Goal: Transaction & Acquisition: Purchase product/service

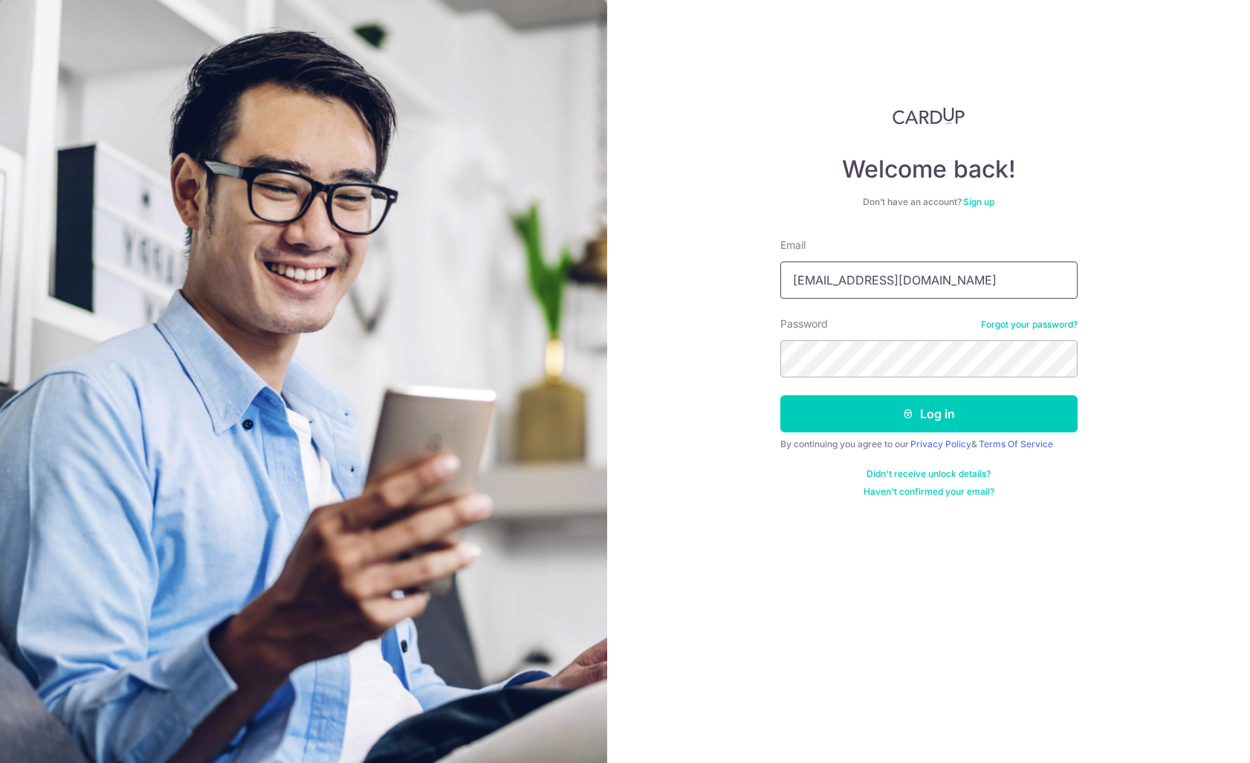
type input "abrahamnathanaelkasogi@gmail.com"
click at [928, 414] on button "Log in" at bounding box center [928, 413] width 297 height 37
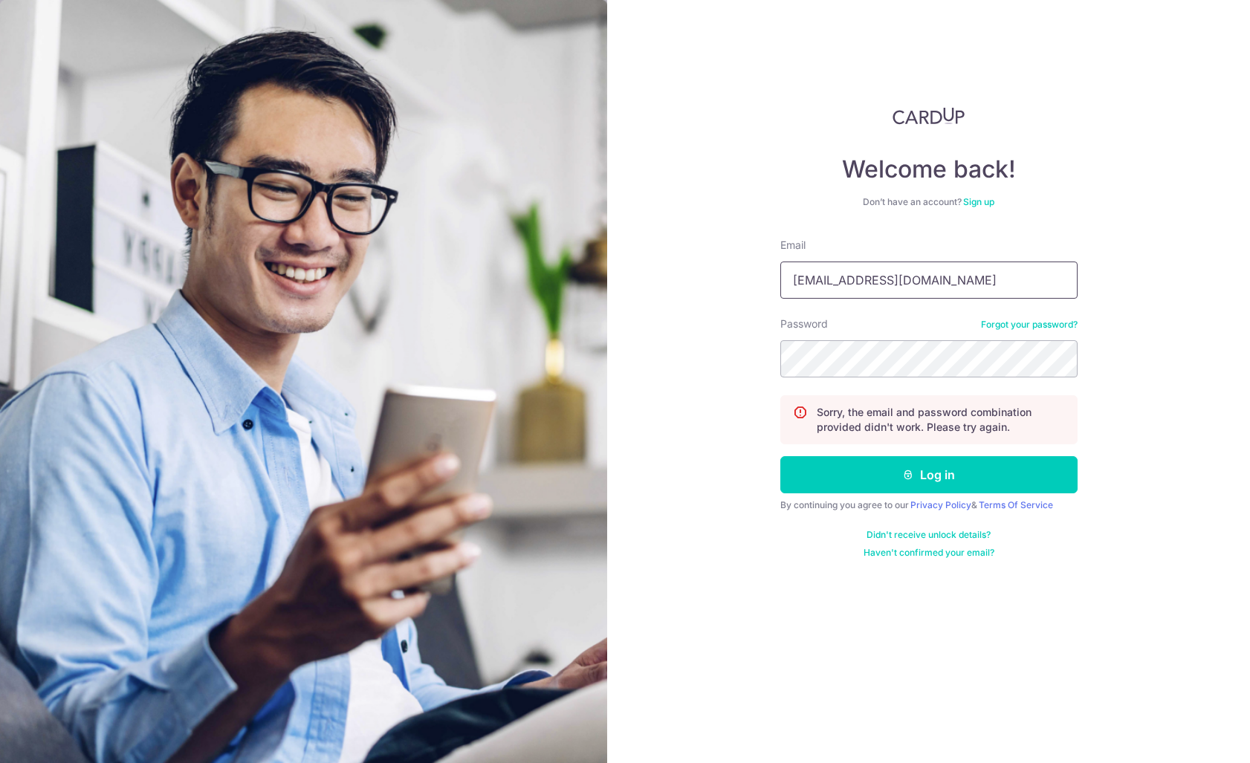
type input "[EMAIL_ADDRESS][DOMAIN_NAME]"
click at [928, 475] on button "Log in" at bounding box center [928, 474] width 297 height 37
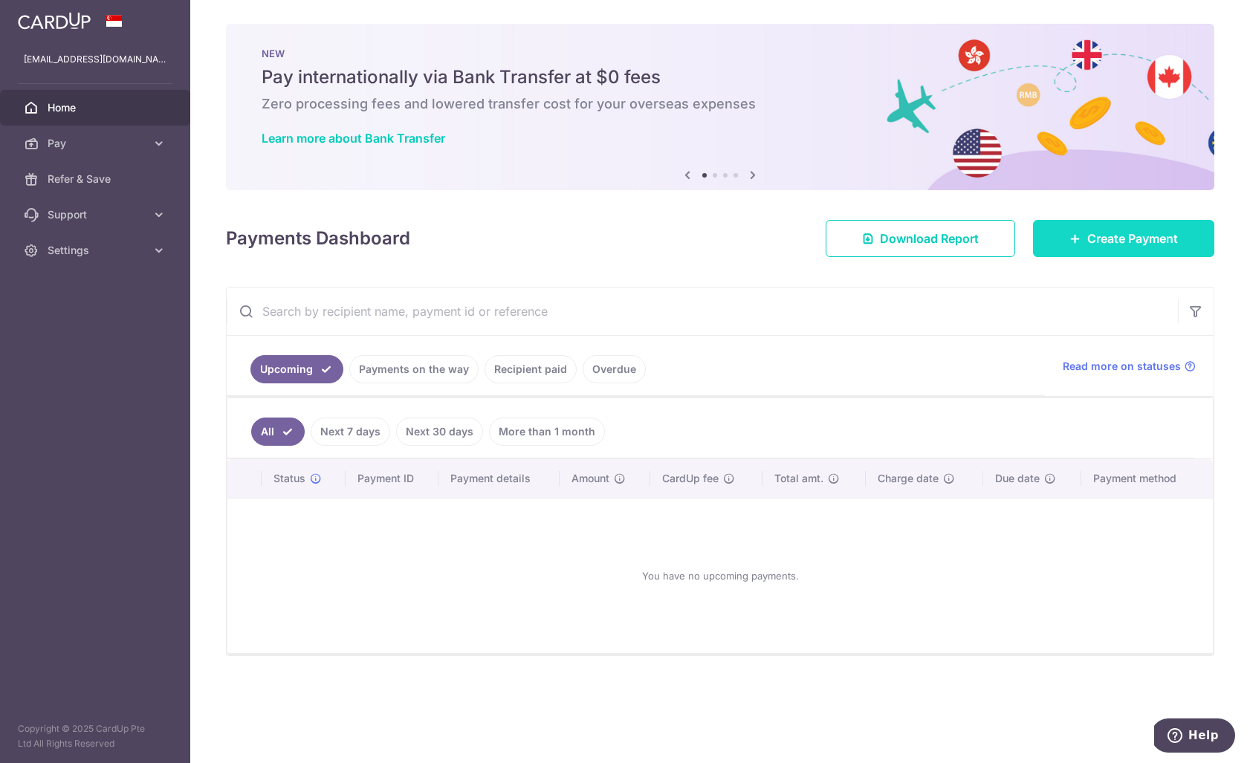
click at [1119, 239] on span "Create Payment" at bounding box center [1132, 239] width 91 height 18
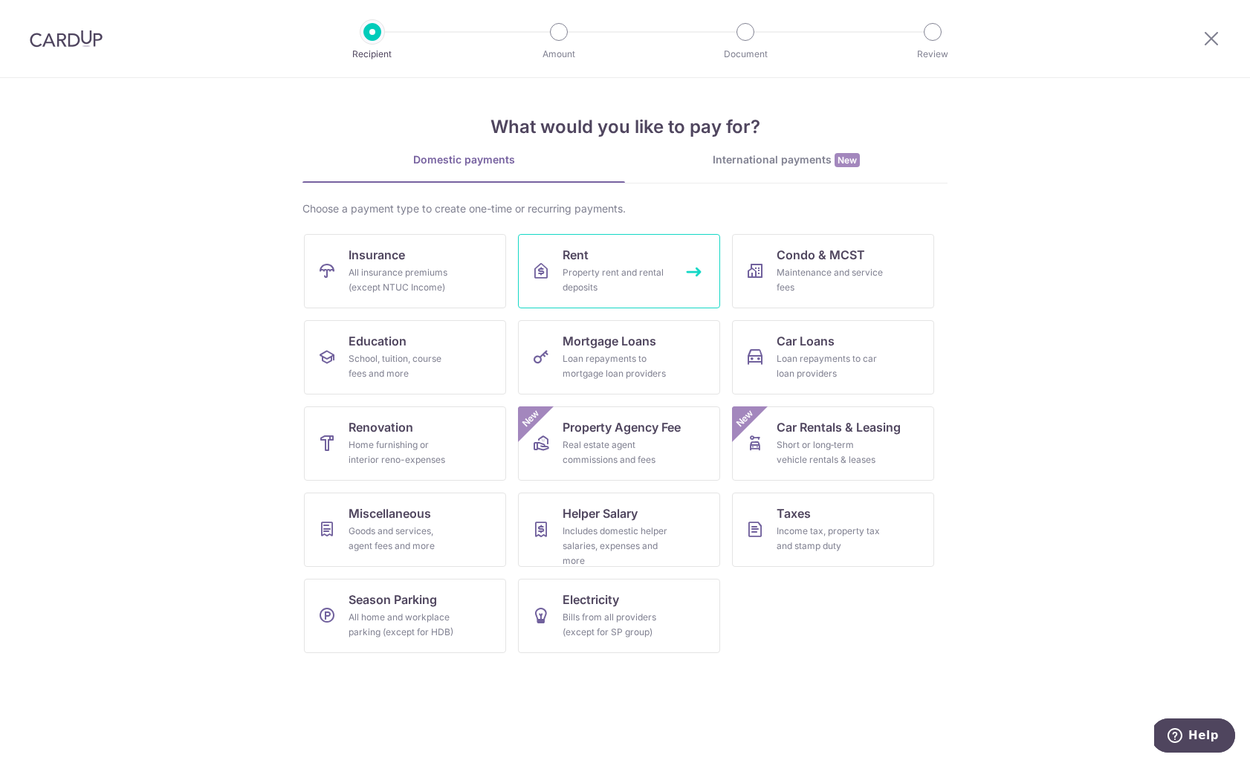
click at [658, 279] on div "Property rent and rental deposits" at bounding box center [616, 280] width 107 height 30
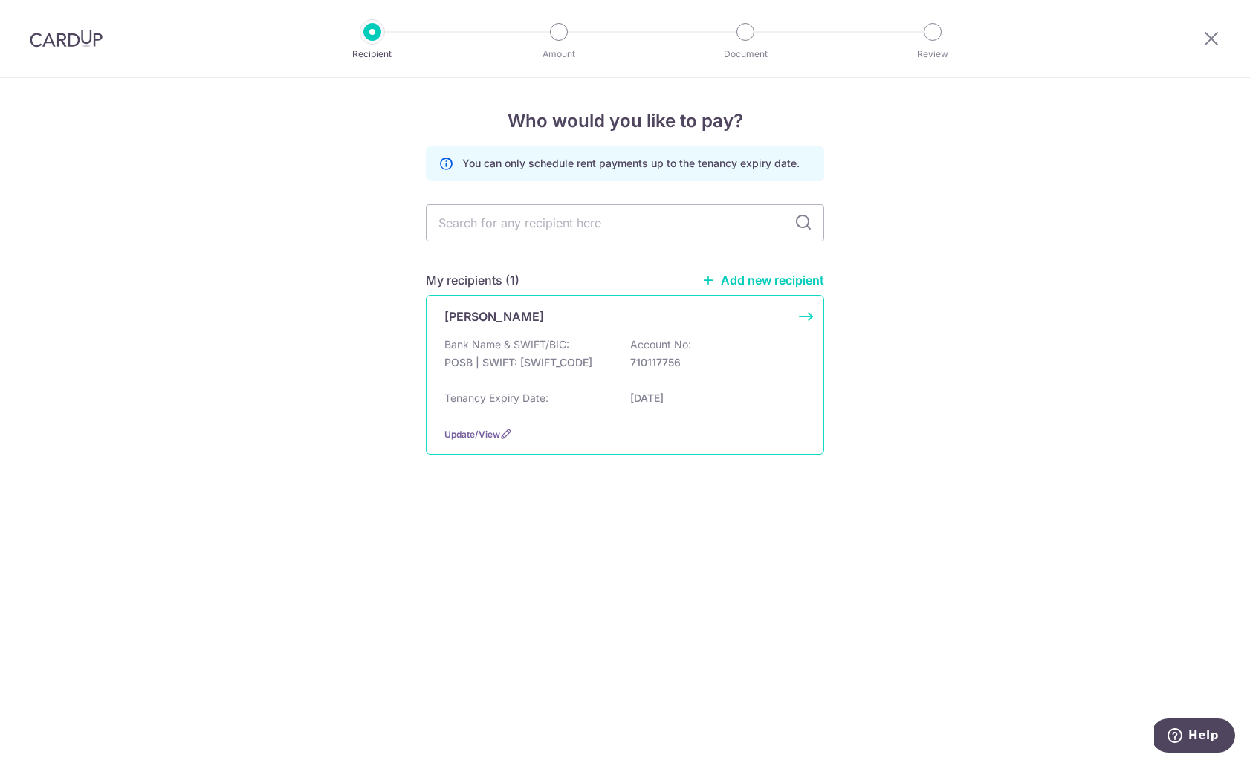
click at [592, 357] on p "POSB | SWIFT: DBSSSGSGXXX" at bounding box center [527, 362] width 166 height 15
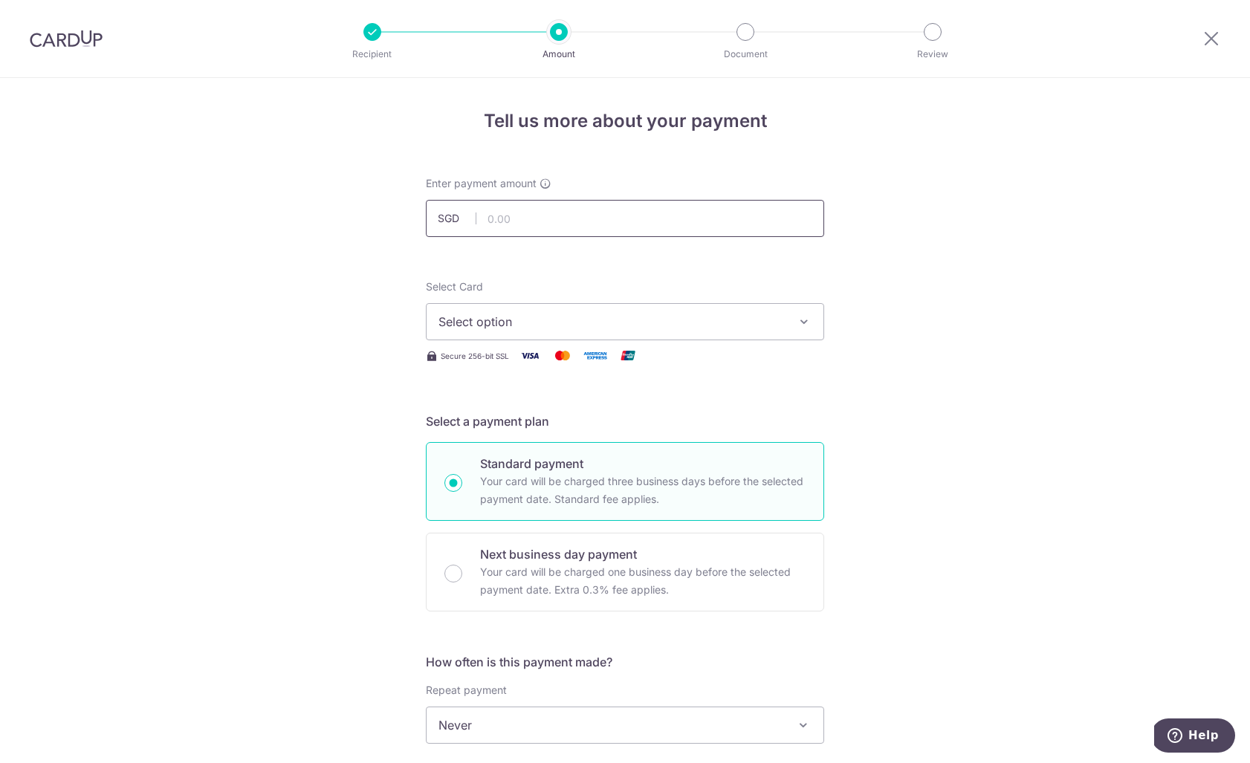
click at [632, 217] on input "text" at bounding box center [625, 218] width 398 height 37
type input "1,834.32"
click at [561, 336] on button "Select option" at bounding box center [625, 321] width 398 height 37
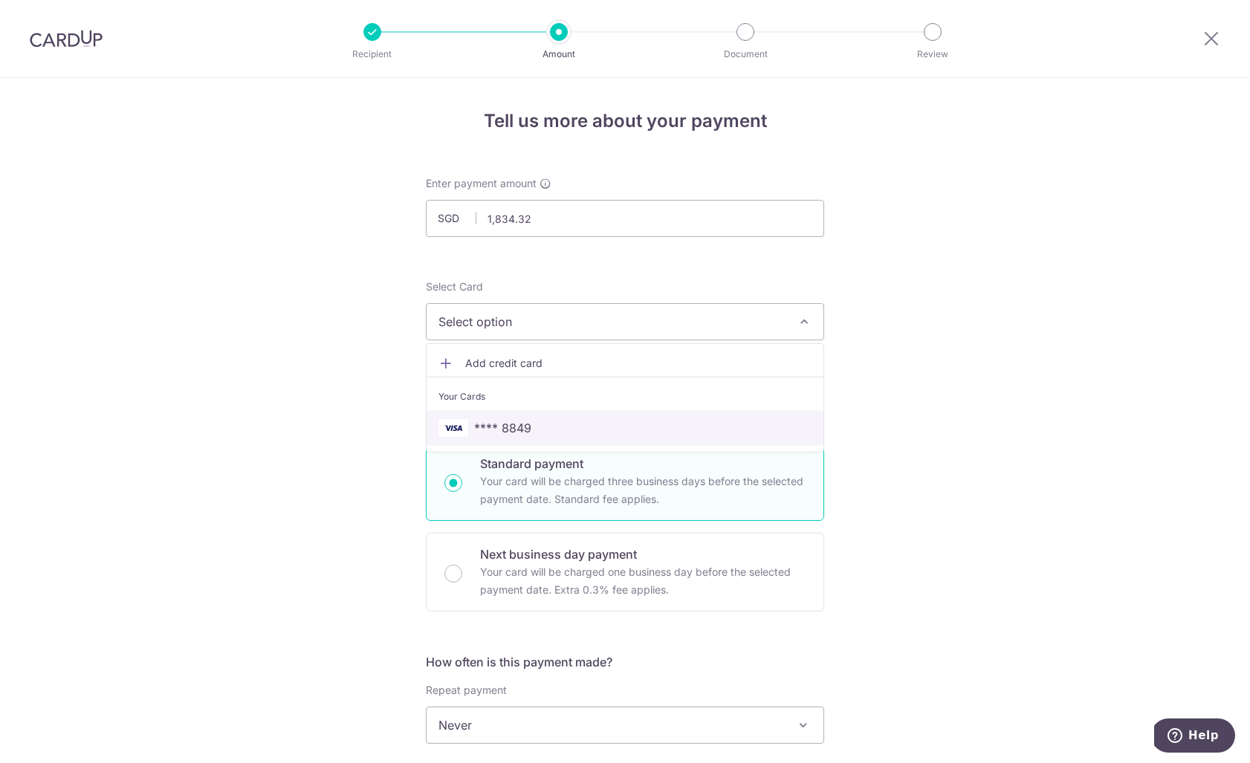
click at [553, 436] on span "**** 8849" at bounding box center [624, 428] width 373 height 18
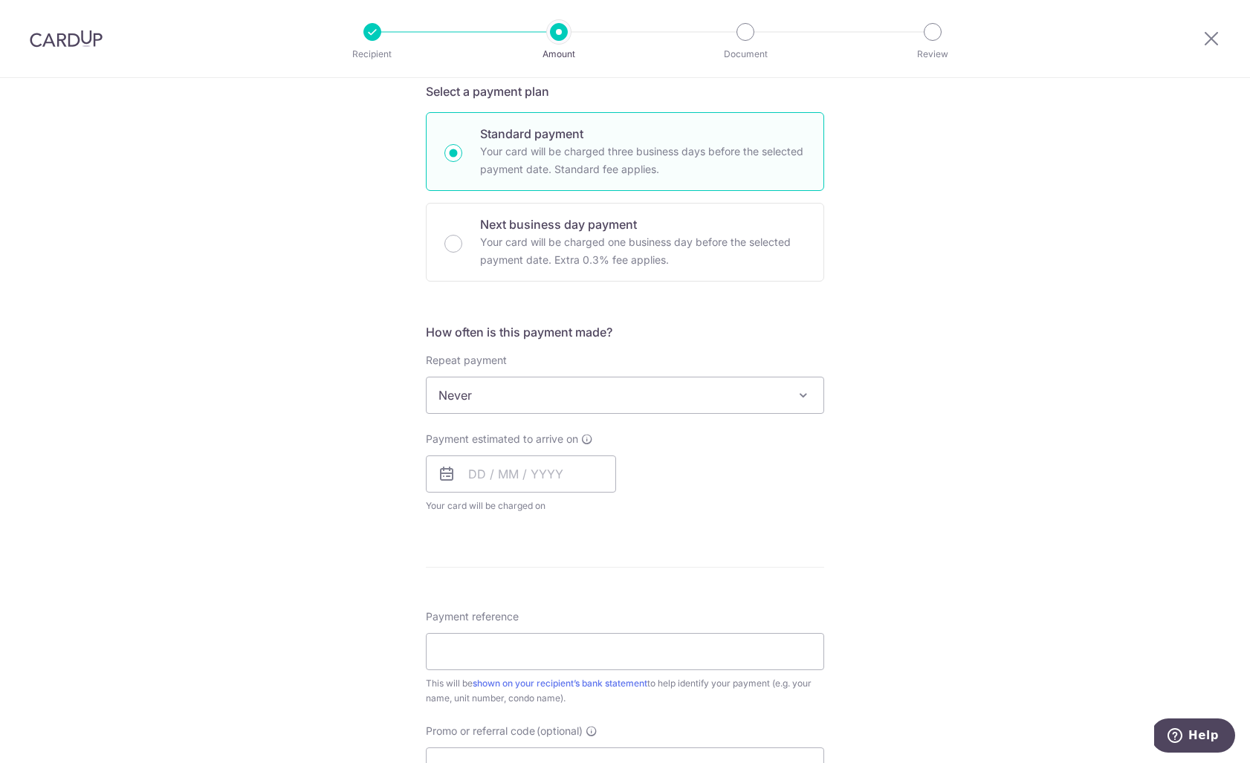
scroll to position [328, 0]
click at [563, 473] on input "text" at bounding box center [521, 475] width 190 height 37
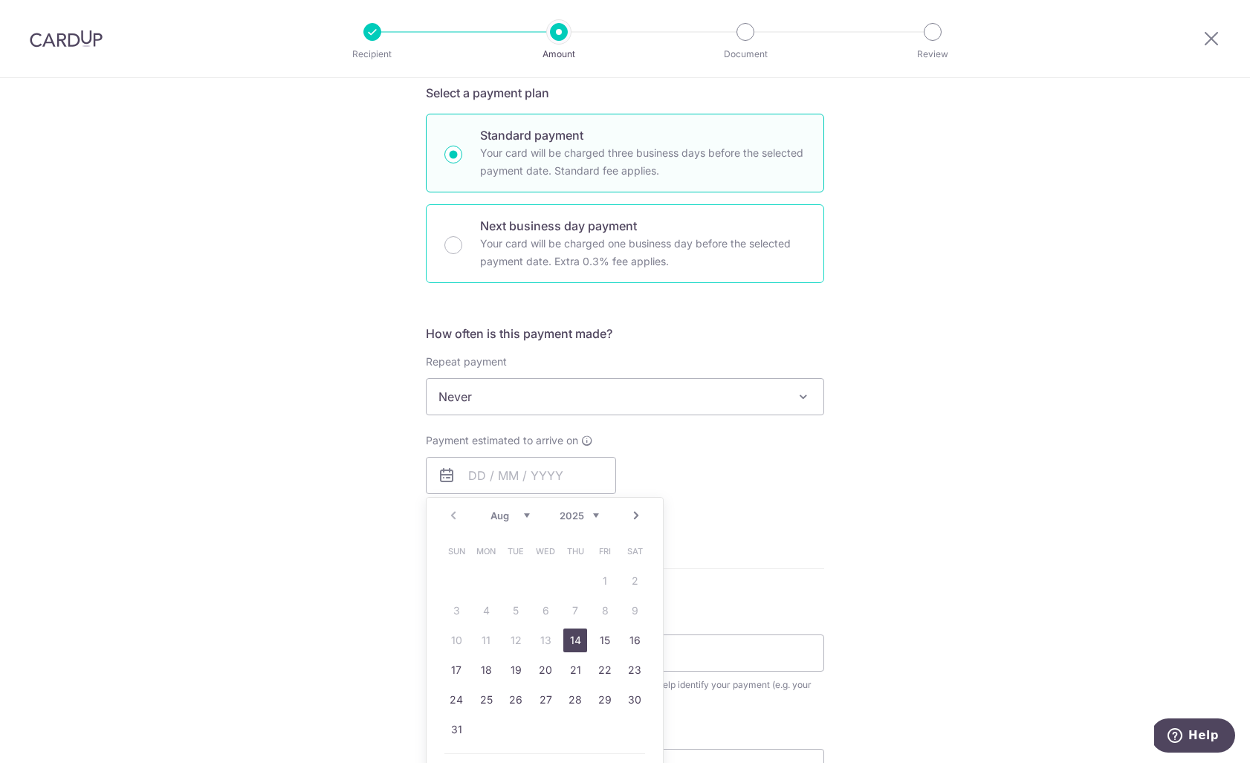
click at [578, 269] on p "Your card will be charged one business day before the selected payment date. Ex…" at bounding box center [643, 253] width 326 height 36
click at [462, 254] on input "Next business day payment Your card will be charged one business day before the…" at bounding box center [453, 245] width 18 height 18
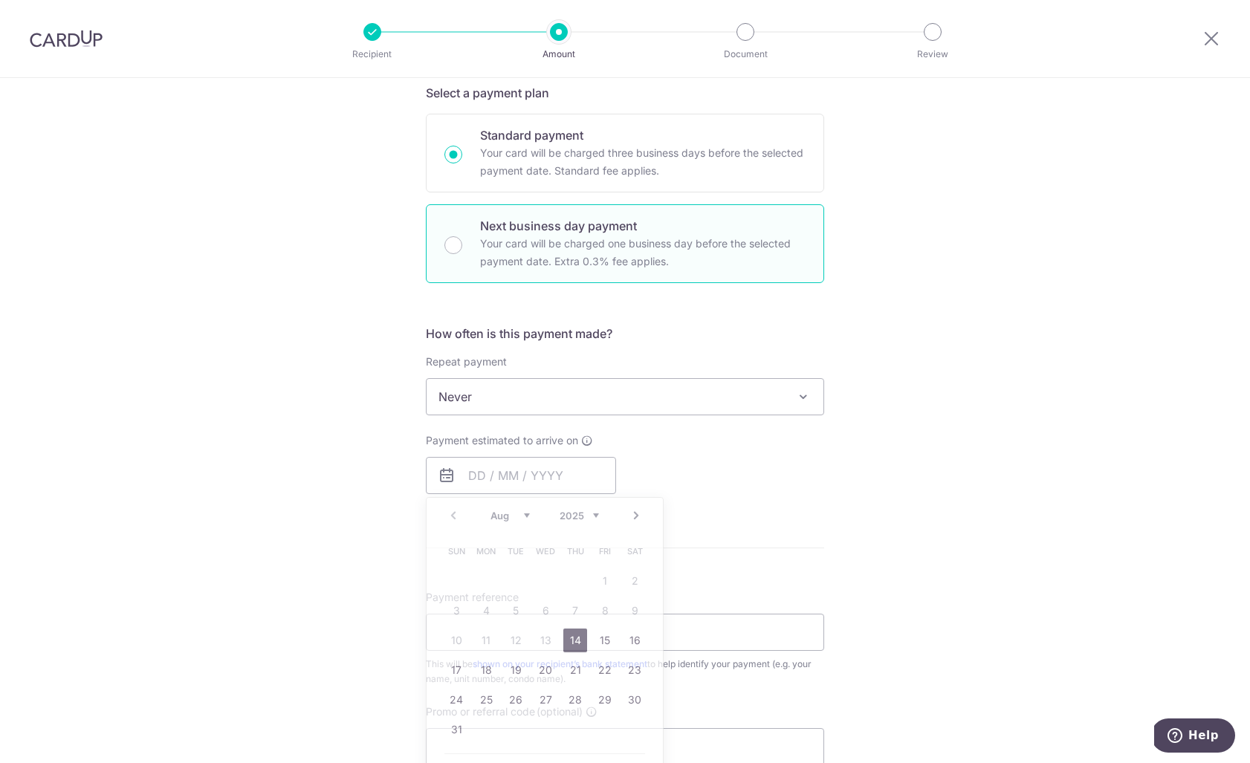
radio input "false"
radio input "true"
click at [559, 481] on input "text" at bounding box center [521, 475] width 190 height 37
click at [519, 648] on link "12" at bounding box center [516, 641] width 24 height 24
type input "12/08/2025"
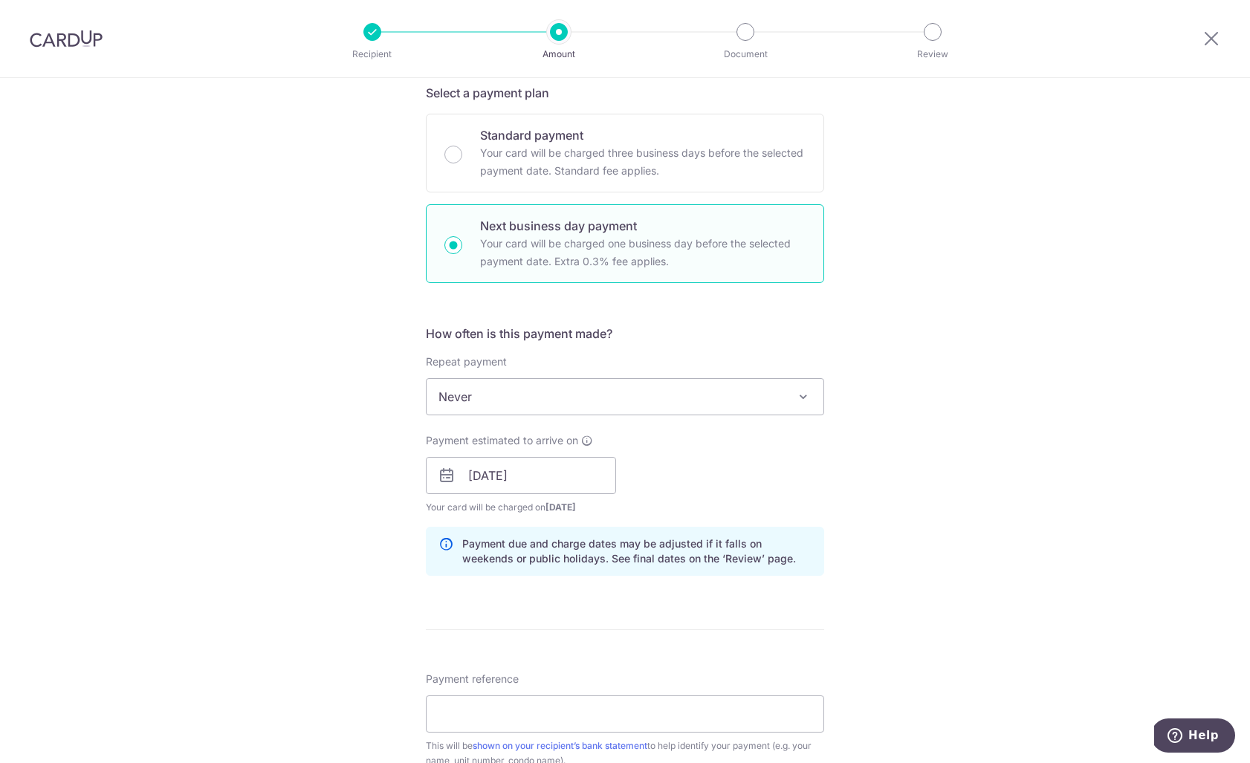
click at [780, 504] on div "Payment estimated to arrive on 12/08/2025 Prev Next Jan Feb Mar Apr May Jun Jul…" at bounding box center [625, 474] width 416 height 82
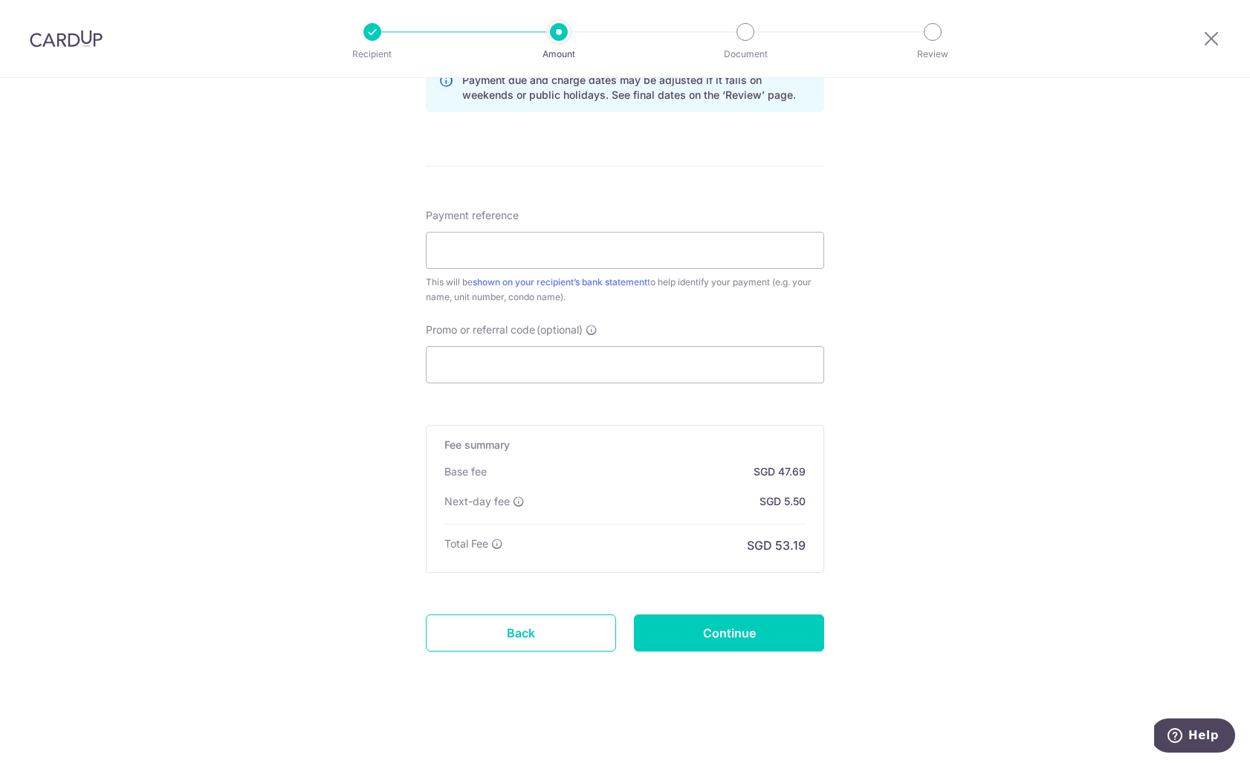
scroll to position [792, 0]
click at [784, 250] on input "Payment reference" at bounding box center [625, 250] width 398 height 37
type input "Abraham Aug"
click at [685, 372] on input "Promo or referral code (optional)" at bounding box center [625, 364] width 398 height 37
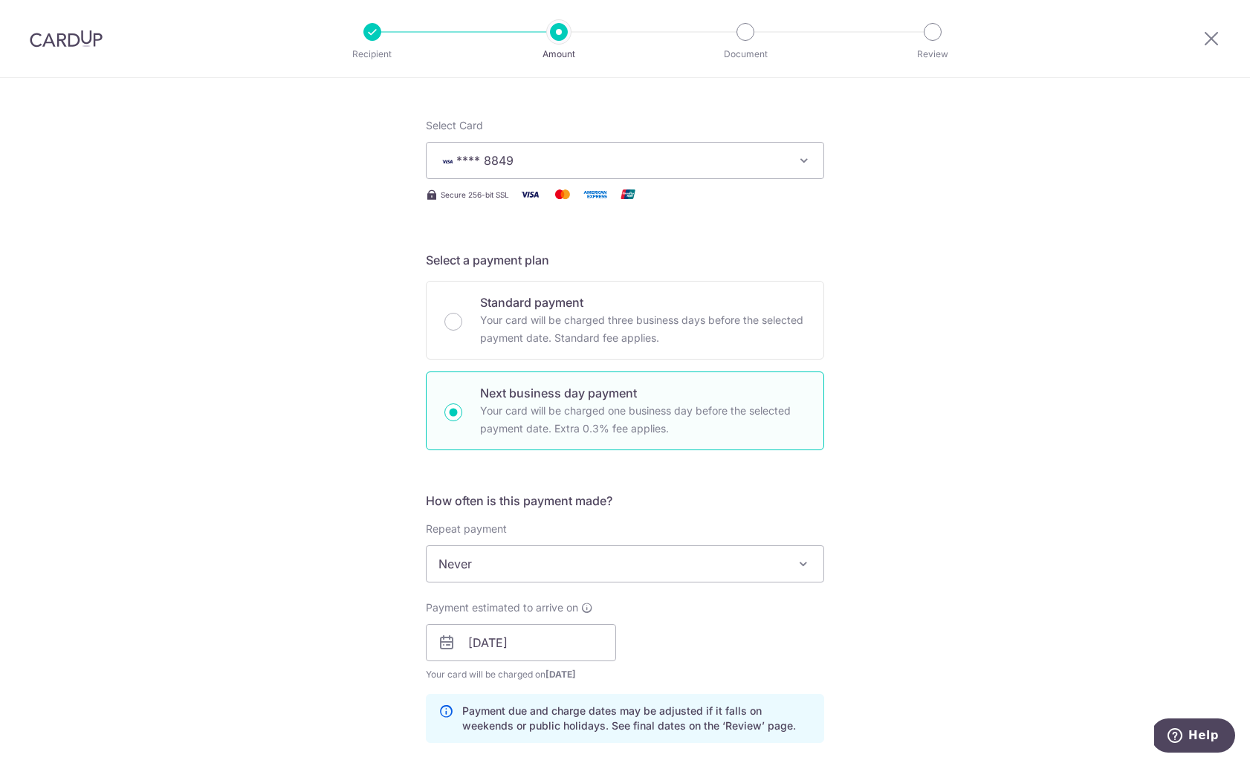
scroll to position [155, 0]
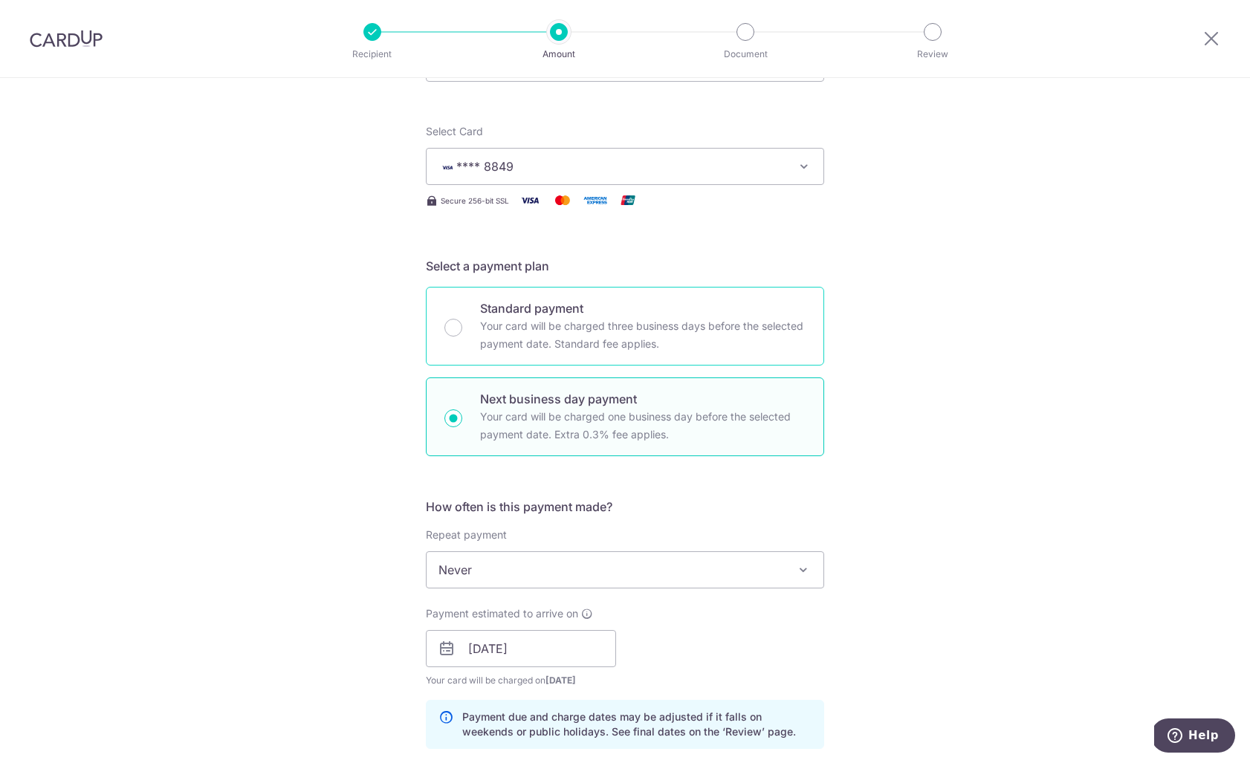
click at [483, 307] on p "Standard payment" at bounding box center [643, 309] width 326 height 18
click at [462, 319] on input "Standard payment Your card will be charged three business days before the selec…" at bounding box center [453, 328] width 18 height 18
radio input "true"
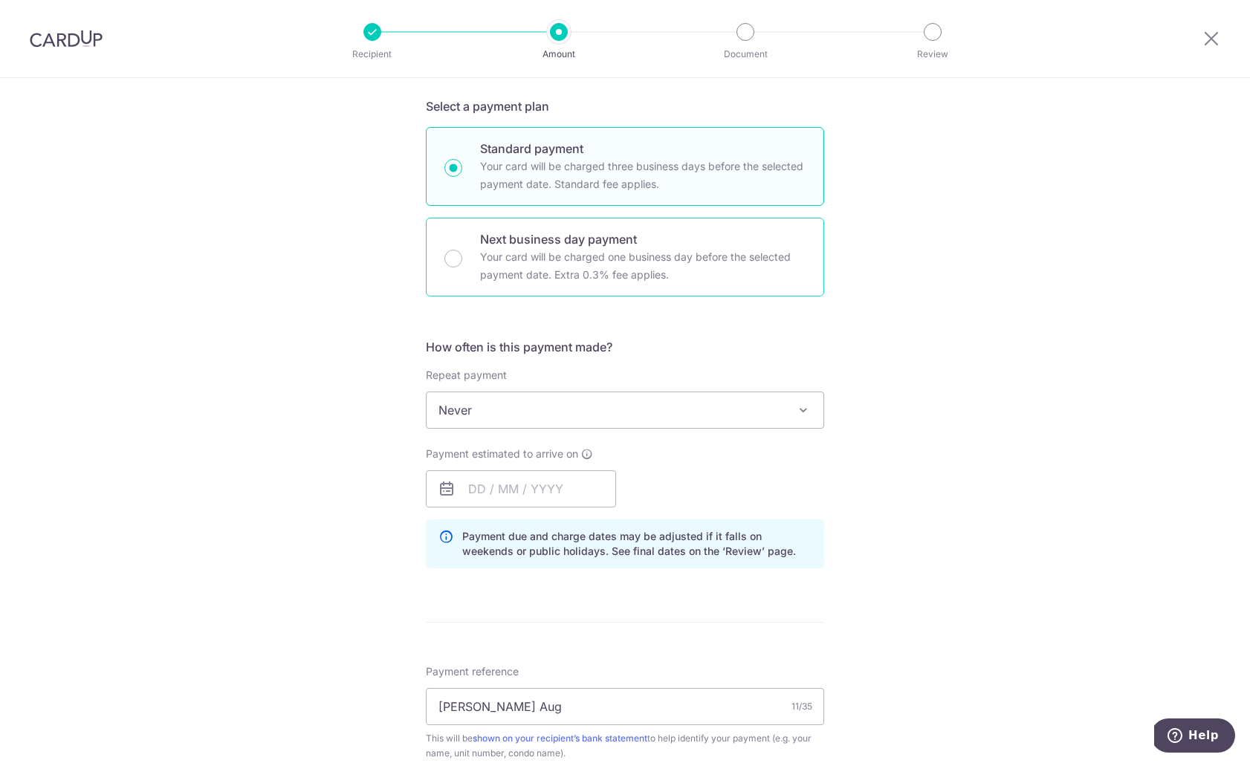
click at [552, 249] on p "Your card will be charged one business day before the selected payment date. Ex…" at bounding box center [643, 266] width 326 height 36
click at [462, 250] on input "Next business day payment Your card will be charged one business day before the…" at bounding box center [453, 259] width 18 height 18
radio input "false"
radio input "true"
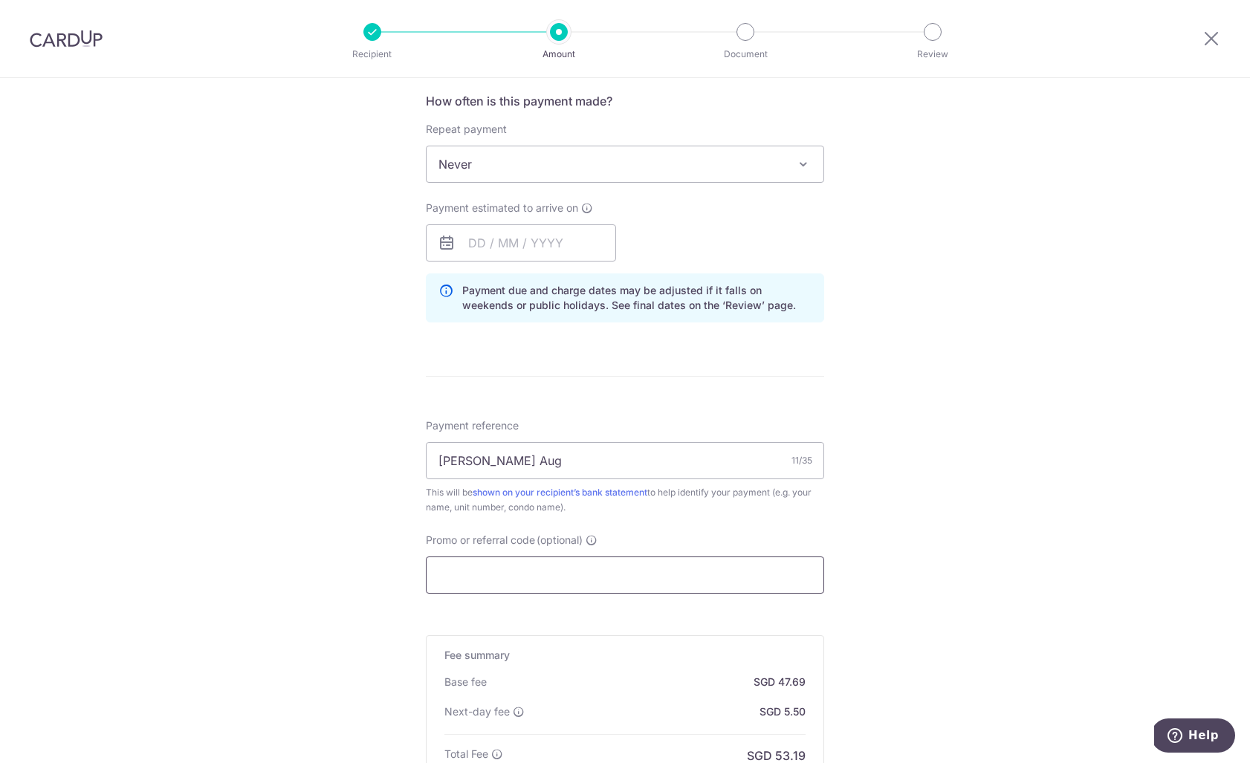
scroll to position [549, 0]
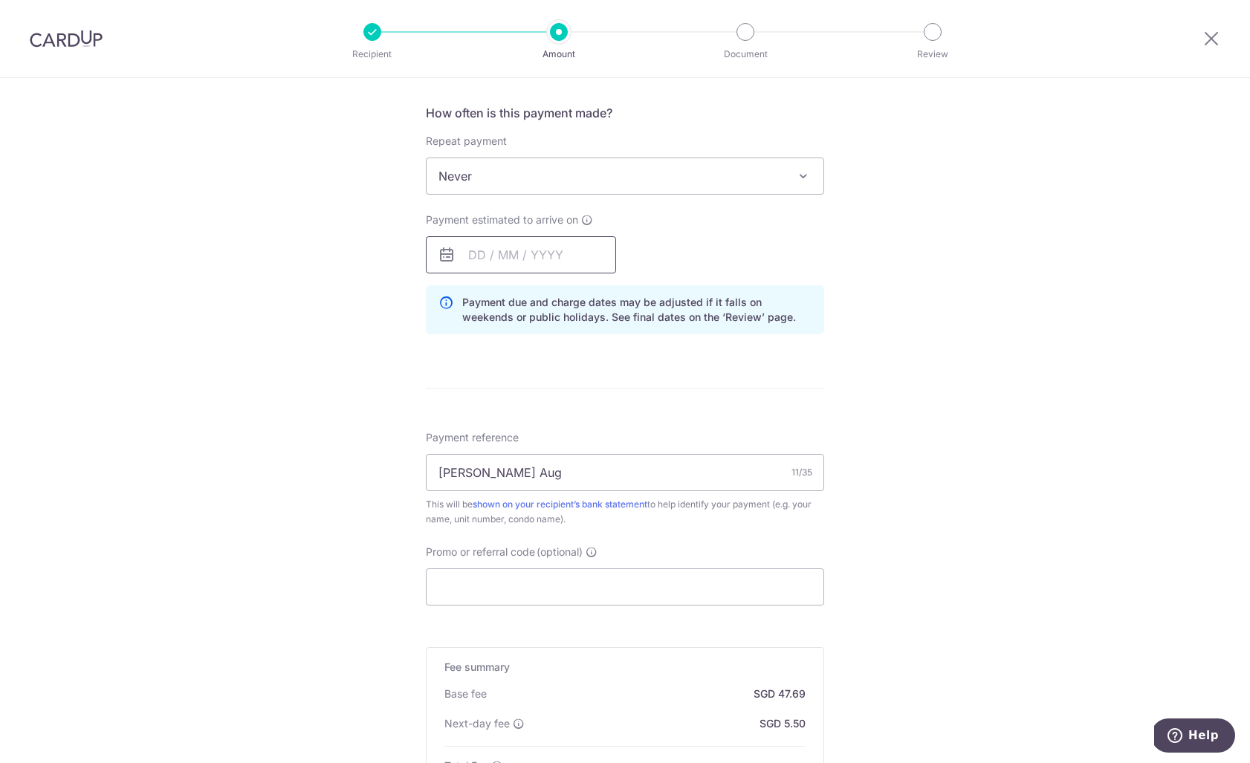
click at [508, 261] on input "text" at bounding box center [521, 254] width 190 height 37
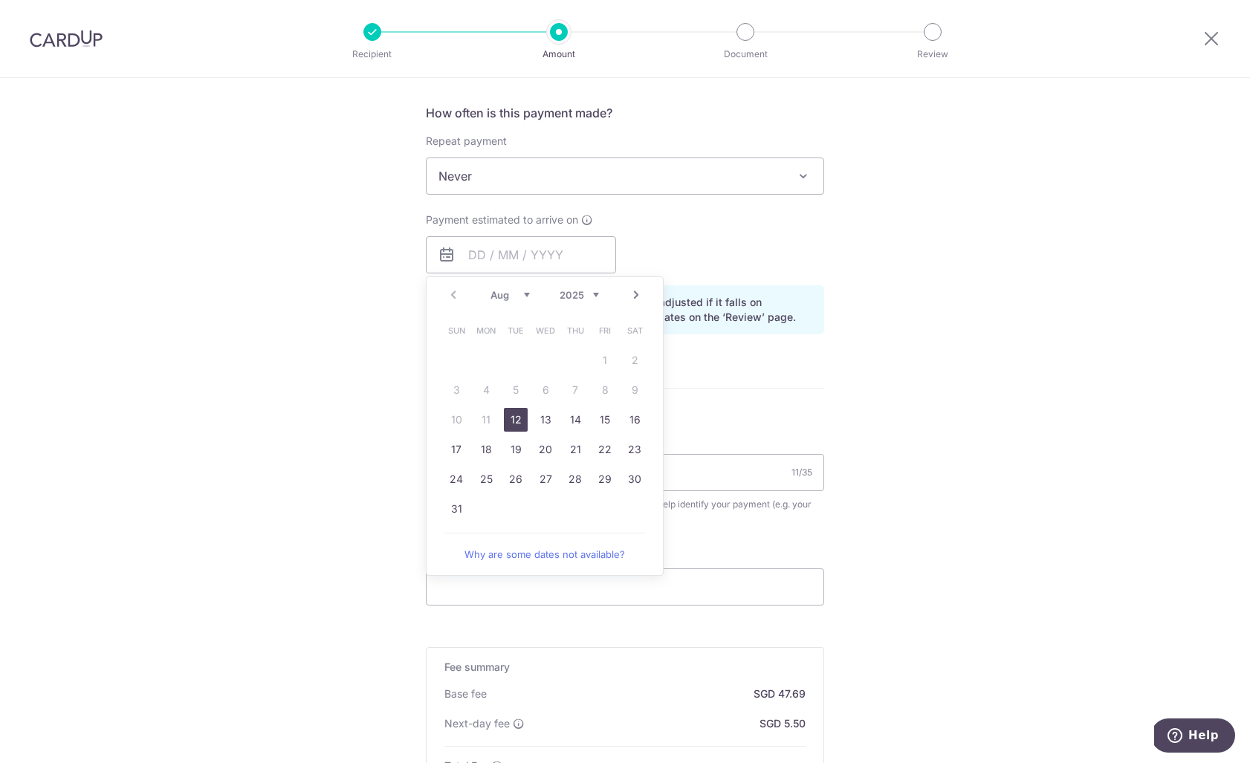
click at [522, 421] on link "12" at bounding box center [516, 420] width 24 height 24
type input "[DATE]"
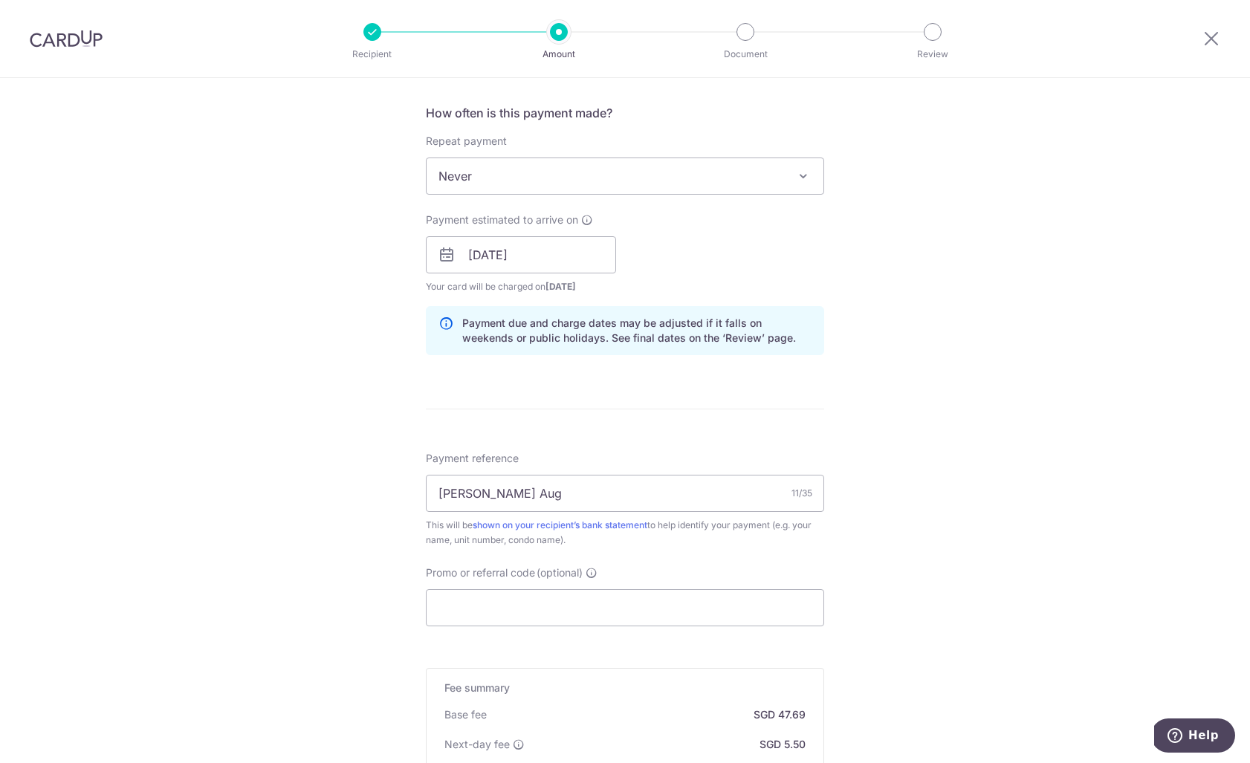
click at [809, 359] on div "How often is this payment made? Repeat payment Never Every week Every month Eve…" at bounding box center [625, 235] width 398 height 263
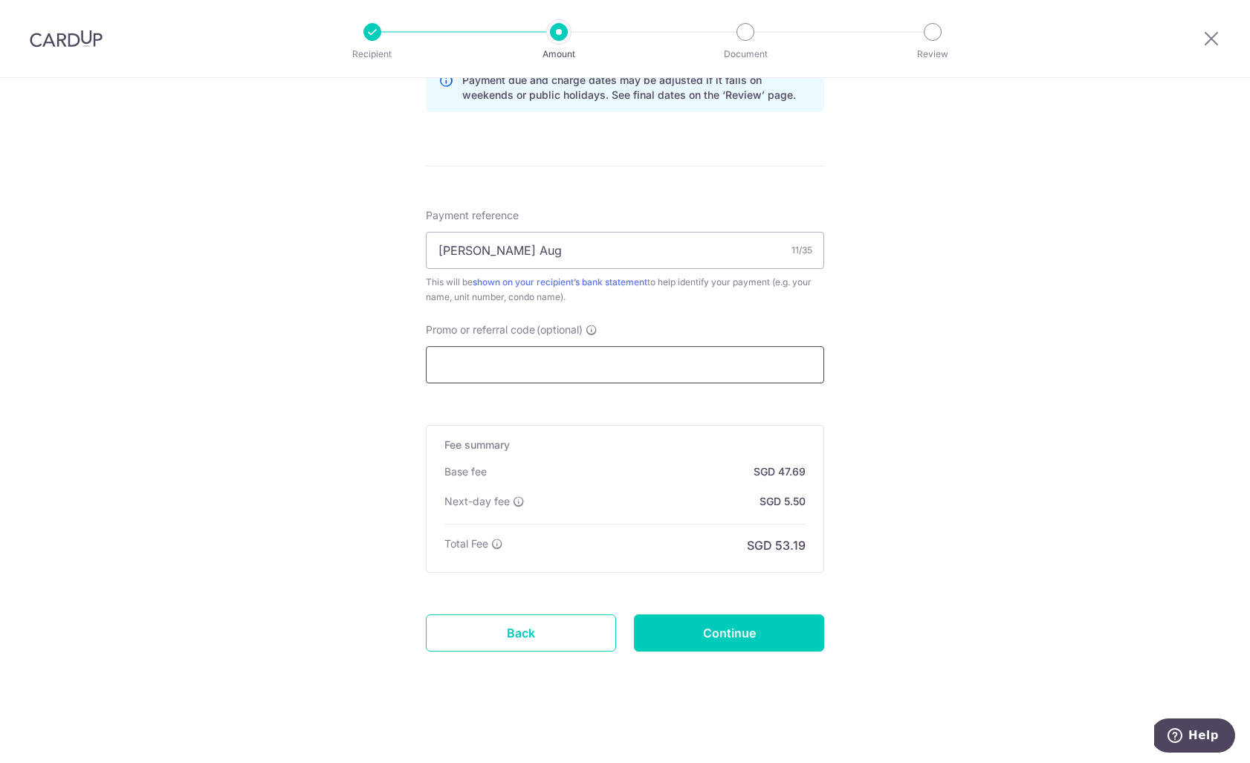
scroll to position [792, 0]
click at [748, 366] on input "Promo or referral code (optional)" at bounding box center [625, 364] width 398 height 37
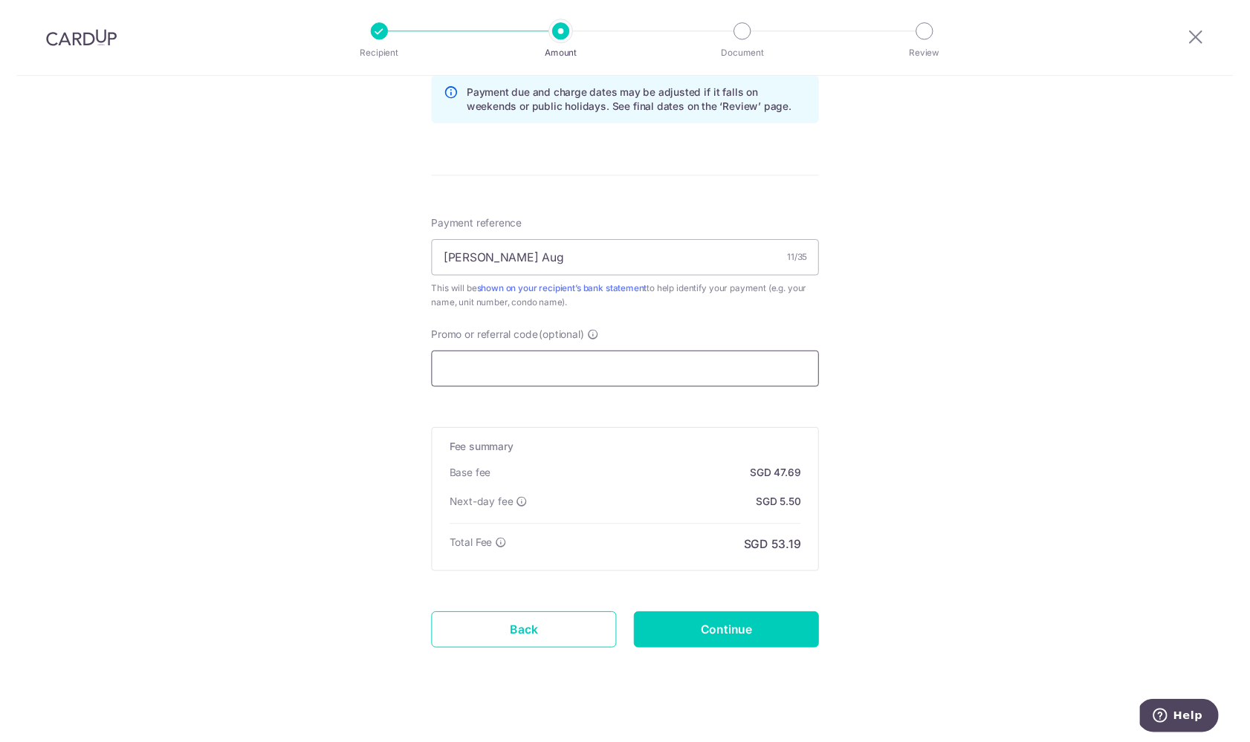
scroll to position [782, 0]
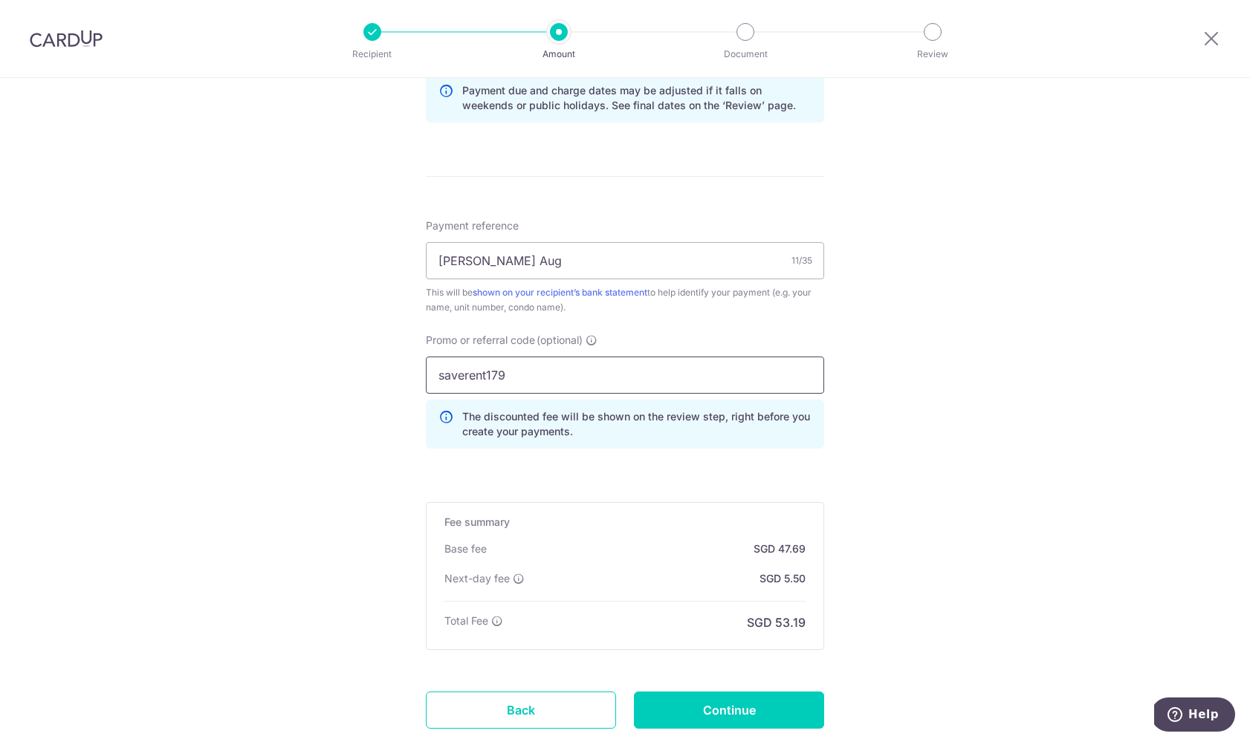
type input "saverent179"
click button "Add Card" at bounding box center [0, 0] width 0 height 0
click at [899, 427] on div "Tell us more about your payment Enter payment amount SGD 1,834.32 1834.32 Selec…" at bounding box center [625, 68] width 1250 height 1544
click at [739, 384] on input "saverent179" at bounding box center [625, 375] width 398 height 37
click button "Add Card" at bounding box center [0, 0] width 0 height 0
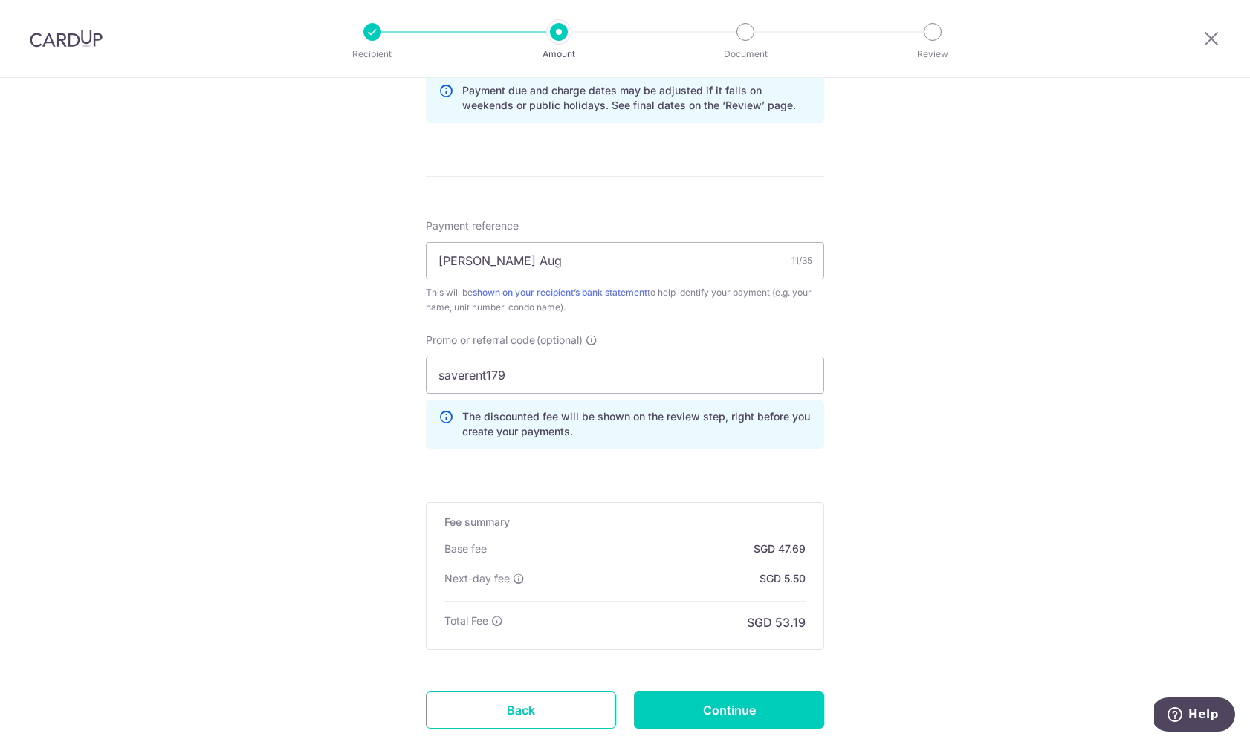
click at [708, 730] on form "Enter payment amount SGD 1,834.32 1834.32 Select Card **** 8849 Add credit card…" at bounding box center [625, 82] width 398 height 1376
click at [719, 709] on input "Continue" at bounding box center [729, 710] width 190 height 37
type input "Create Schedule"
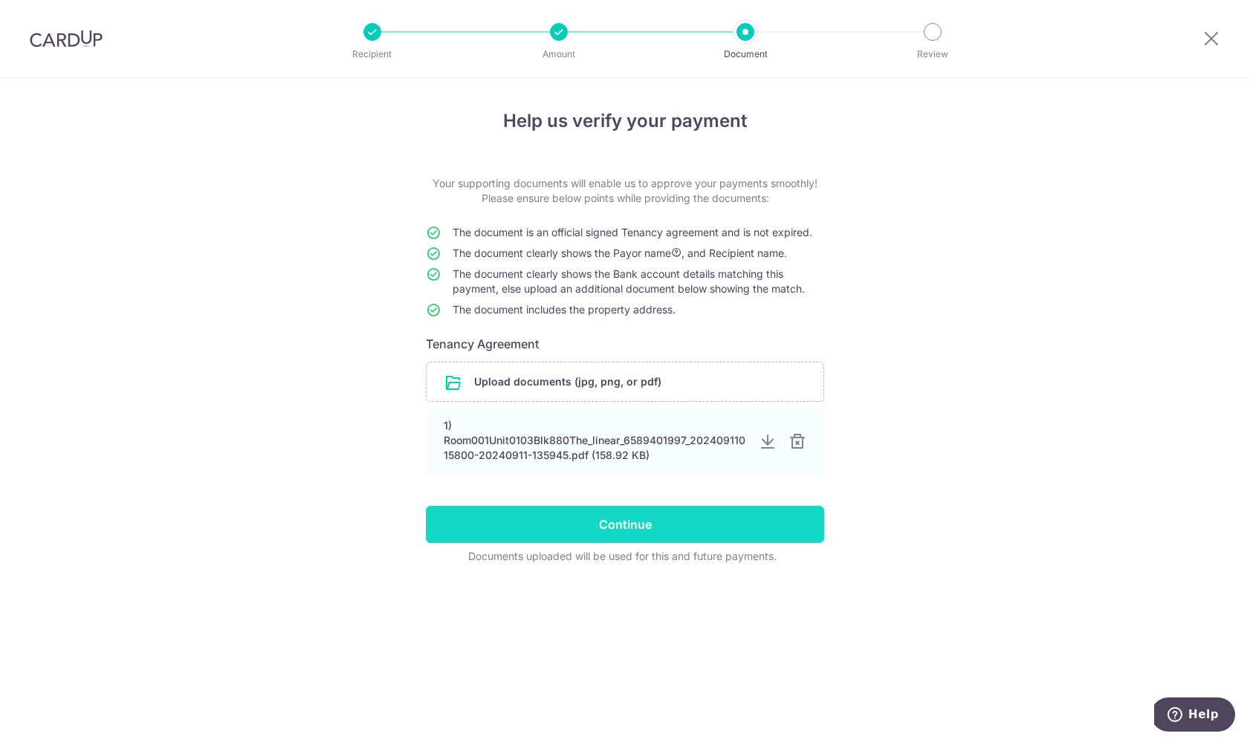
click at [737, 520] on input "Continue" at bounding box center [625, 524] width 398 height 37
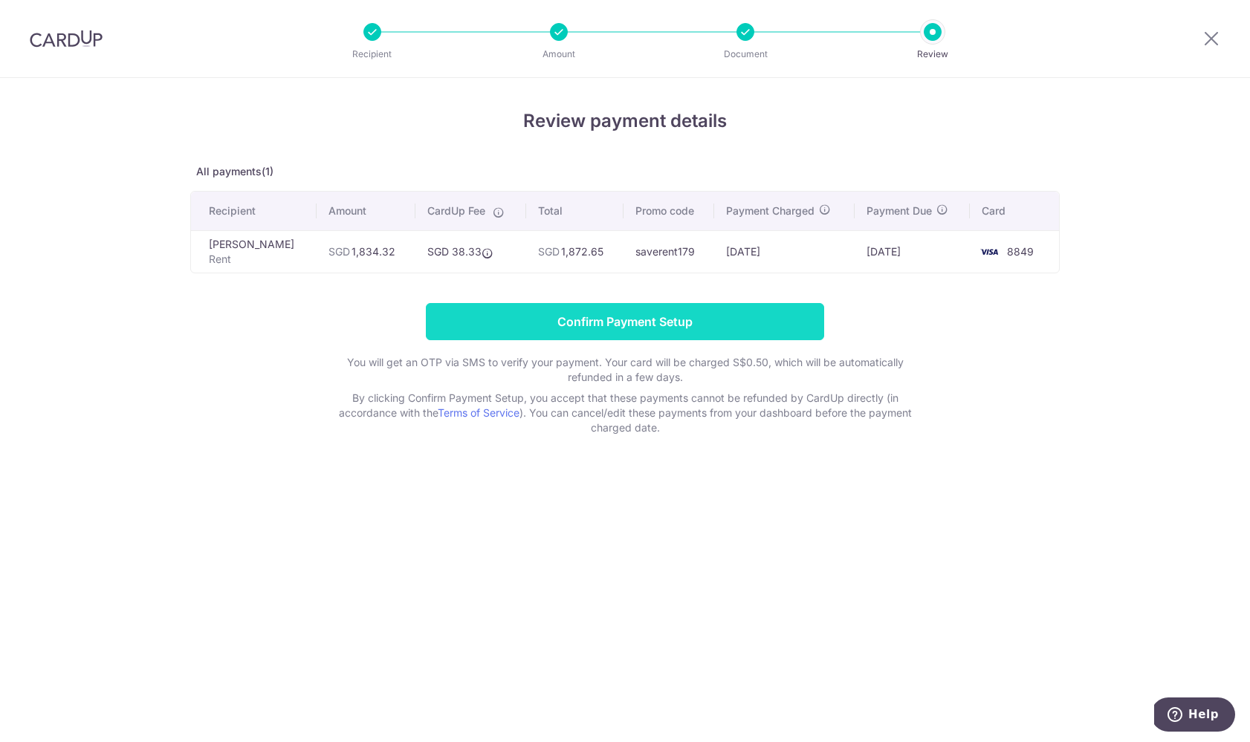
click at [572, 325] on input "Confirm Payment Setup" at bounding box center [625, 321] width 398 height 37
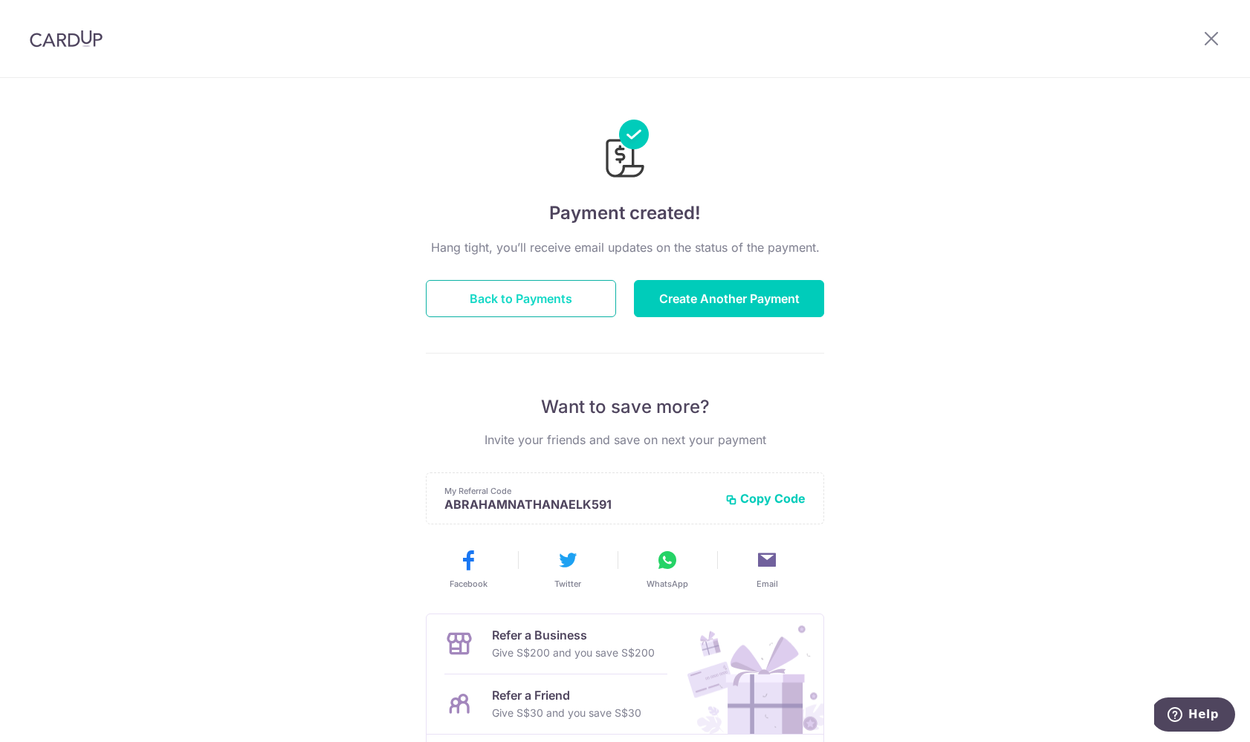
click at [574, 303] on button "Back to Payments" at bounding box center [521, 298] width 190 height 37
